Goal: Information Seeking & Learning: Learn about a topic

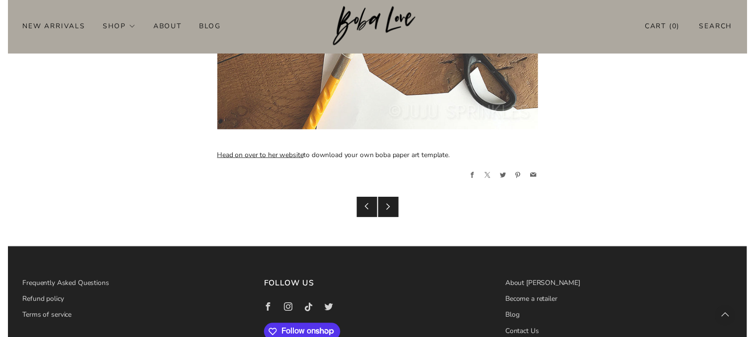
scroll to position [1644, 0]
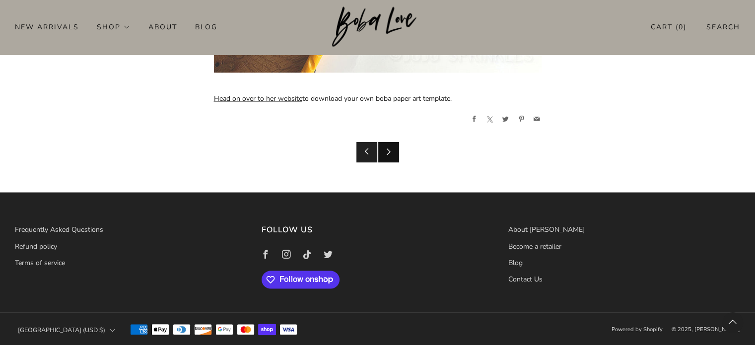
click at [389, 149] on icon at bounding box center [388, 151] width 7 height 7
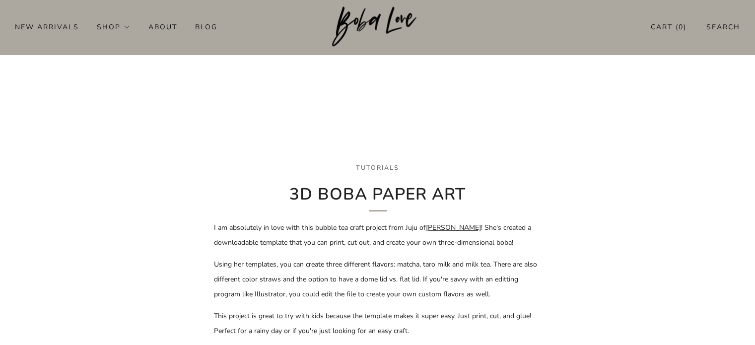
scroll to position [155, 0]
click at [432, 226] on link "[PERSON_NAME]" at bounding box center [453, 228] width 55 height 9
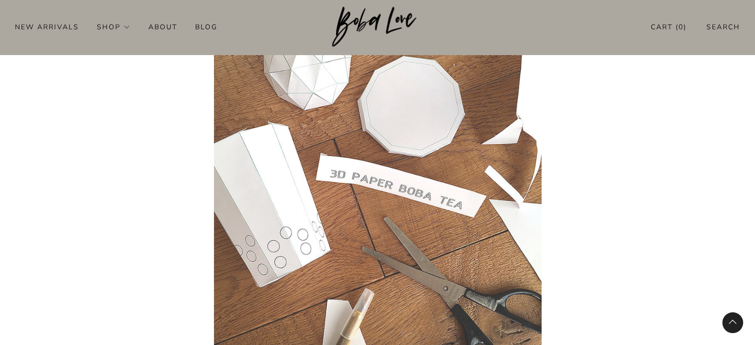
scroll to position [1313, 0]
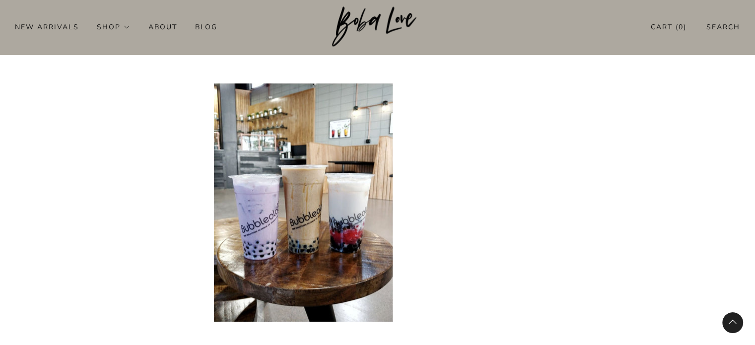
scroll to position [744, 0]
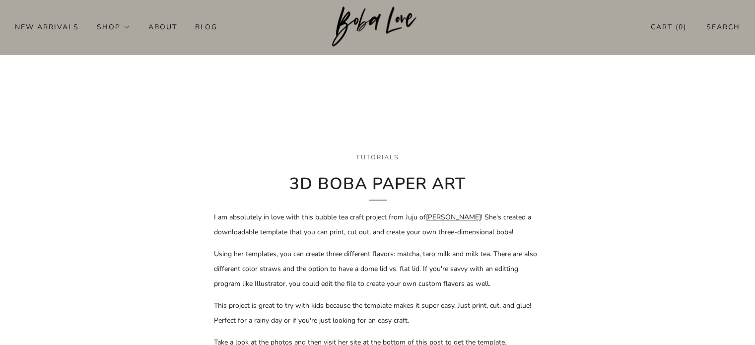
scroll to position [165, 0]
